Goal: Task Accomplishment & Management: Manage account settings

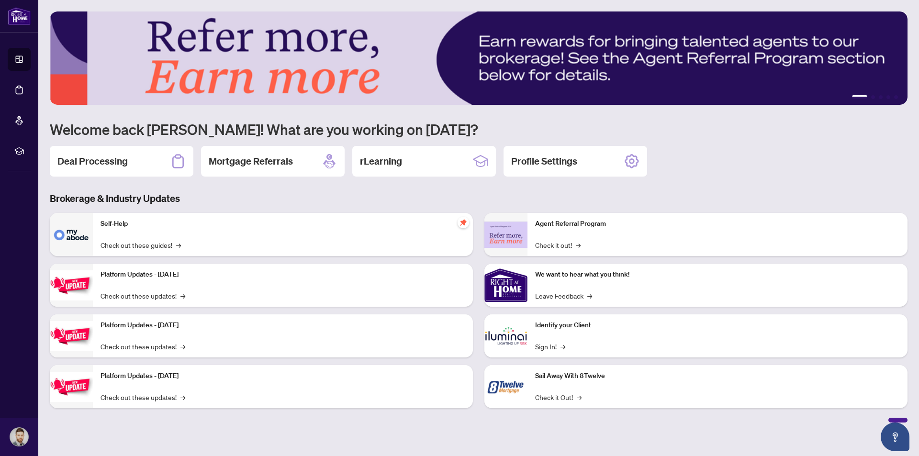
click at [133, 157] on div "Deal Processing" at bounding box center [122, 161] width 144 height 31
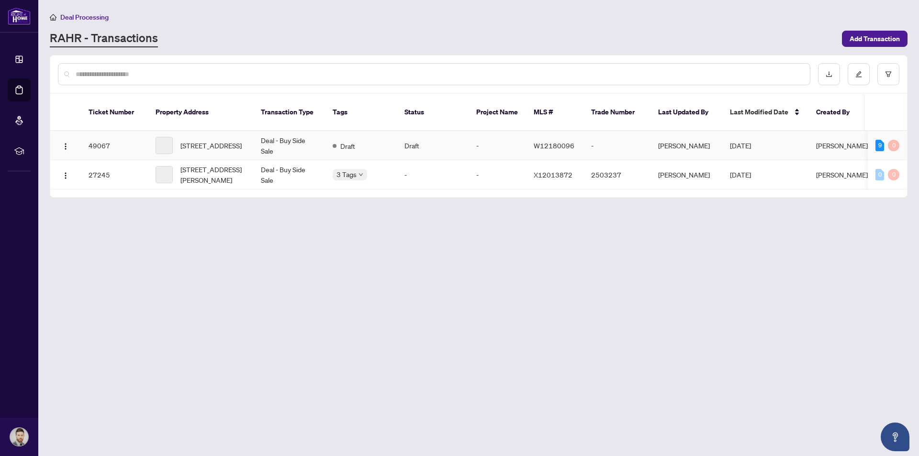
click at [385, 136] on td "Draft" at bounding box center [361, 145] width 72 height 29
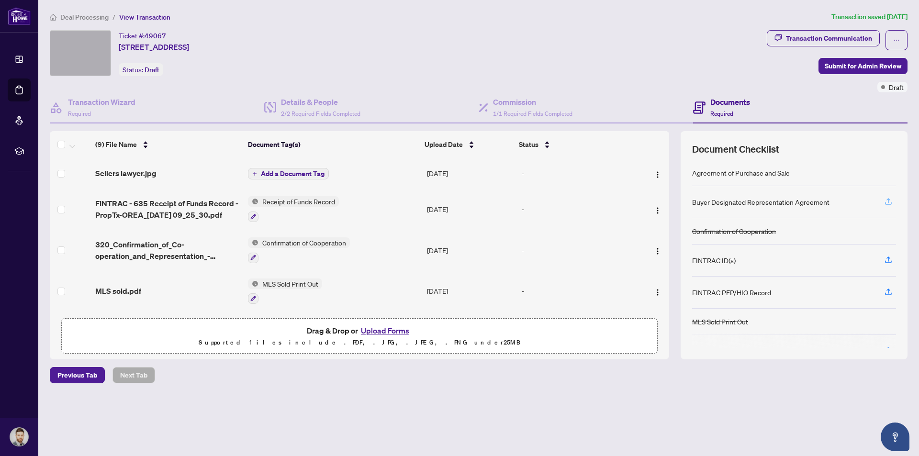
click at [888, 201] on icon "button" at bounding box center [888, 200] width 4 height 5
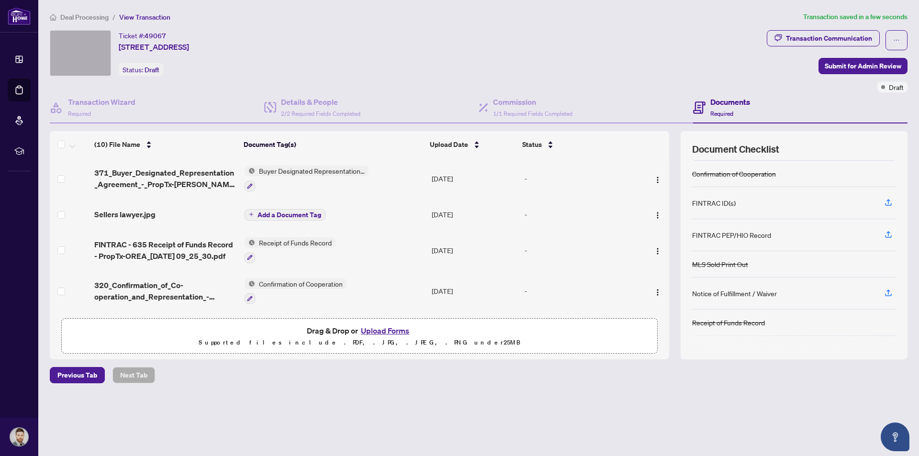
scroll to position [75, 0]
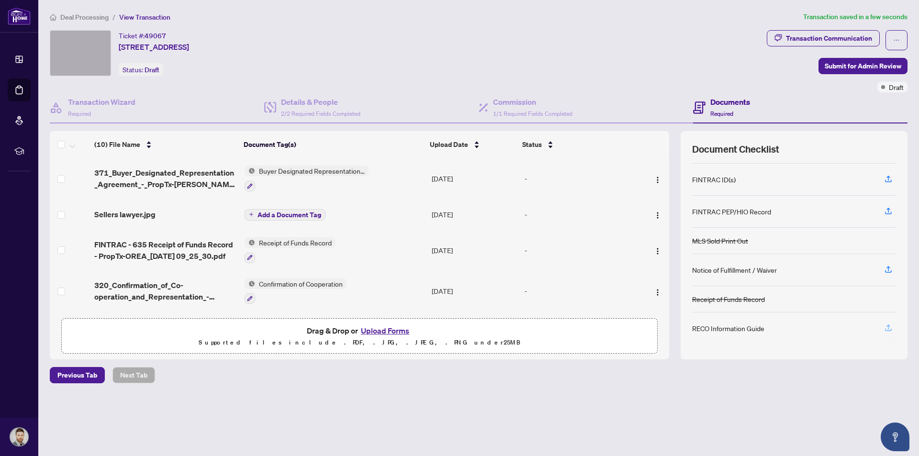
click at [893, 328] on button "button" at bounding box center [888, 328] width 15 height 16
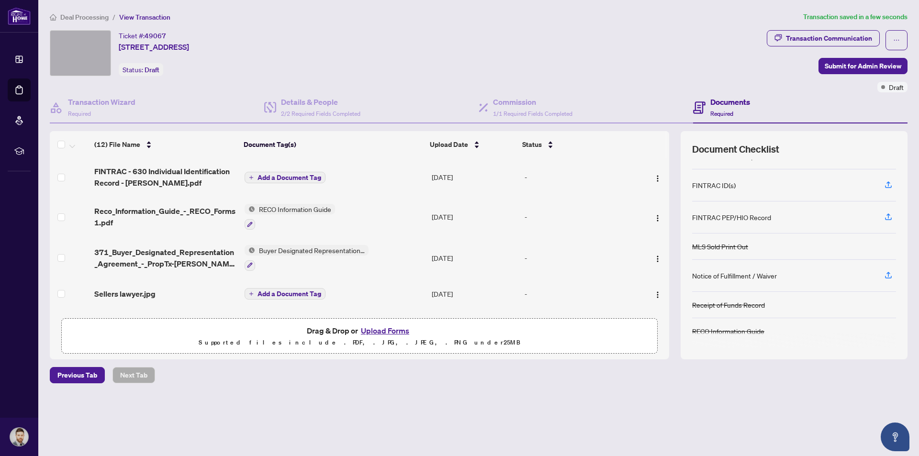
scroll to position [0, 0]
